Goal: Task Accomplishment & Management: Manage account settings

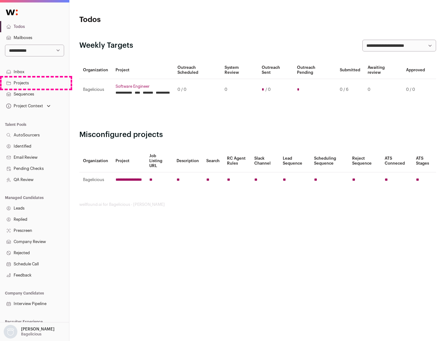
click at [34, 83] on link "Projects" at bounding box center [34, 82] width 69 height 11
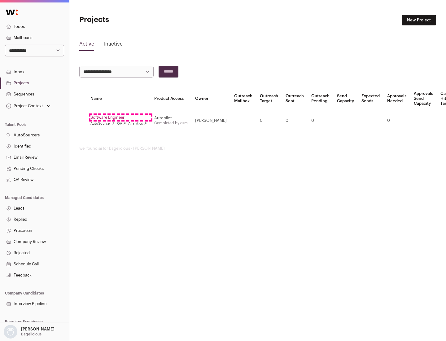
click at [120, 117] on link "Software Engineer" at bounding box center [118, 117] width 56 height 5
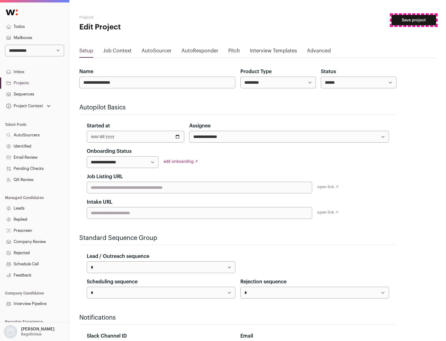
click at [414, 20] on button "Save project" at bounding box center [413, 20] width 45 height 11
